Goal: Information Seeking & Learning: Learn about a topic

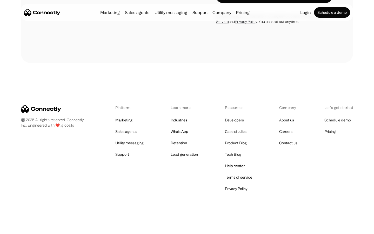
scroll to position [878, 0]
